Goal: Information Seeking & Learning: Understand process/instructions

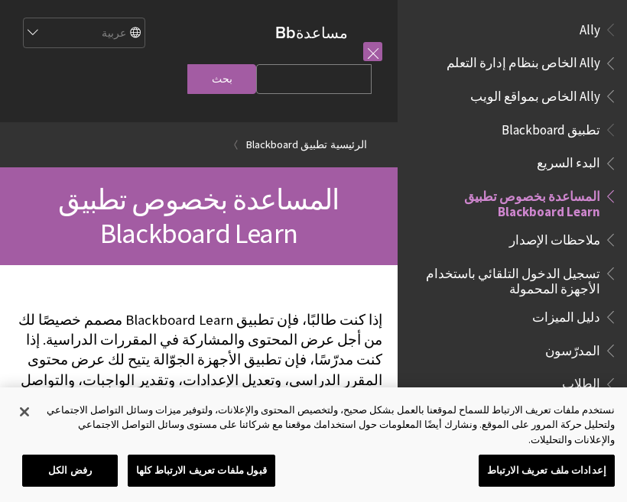
scroll to position [158, 0]
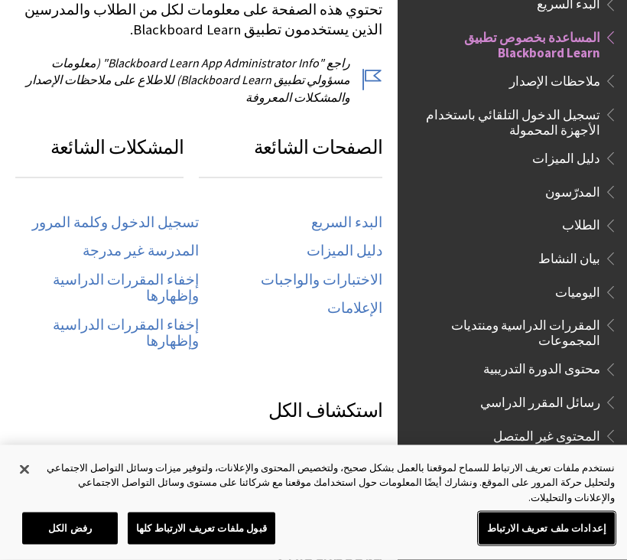
scroll to position [754, 0]
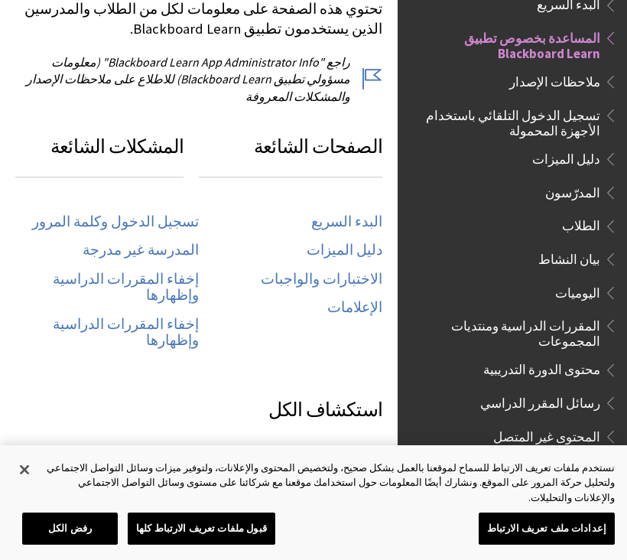
click at [364, 213] on link "البدء السريع" at bounding box center [346, 222] width 71 height 18
